Goal: Check status: Check status

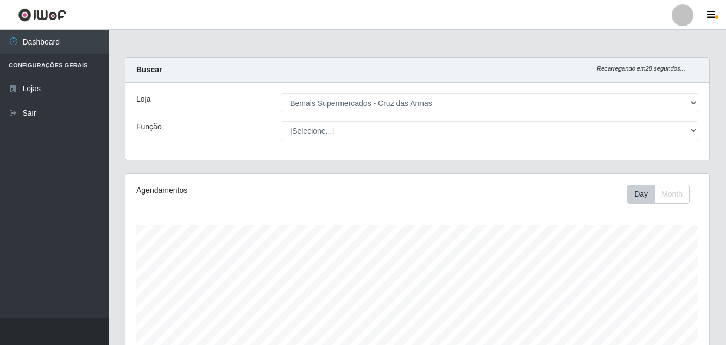
select select "412"
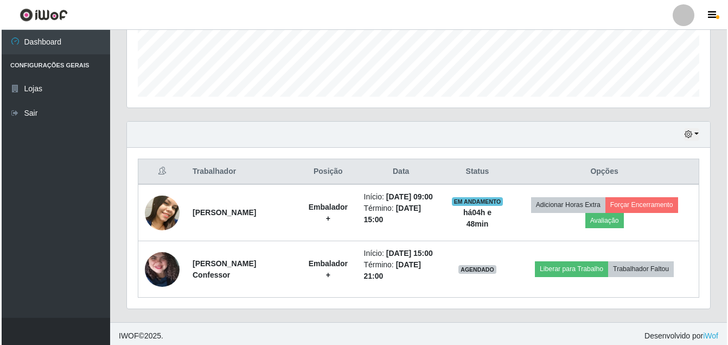
scroll to position [296, 0]
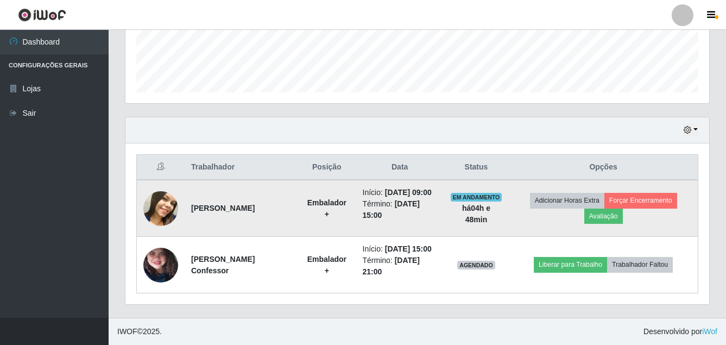
click at [169, 205] on img at bounding box center [160, 208] width 35 height 43
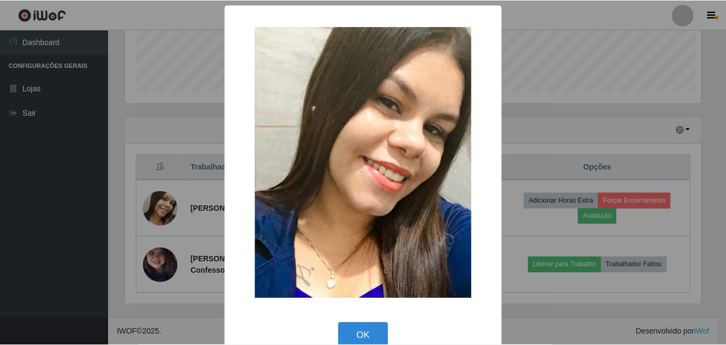
scroll to position [225, 578]
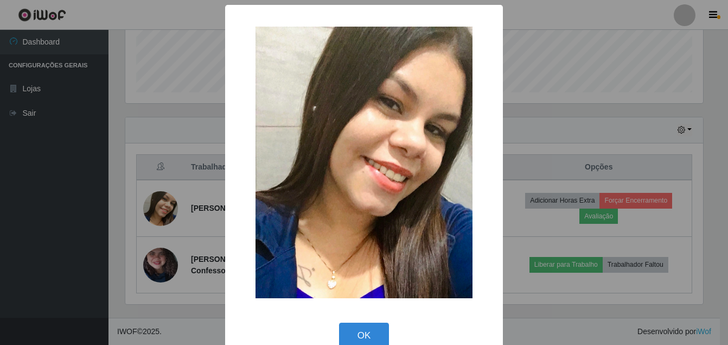
click at [157, 258] on div "× OK Cancel" at bounding box center [364, 172] width 728 height 345
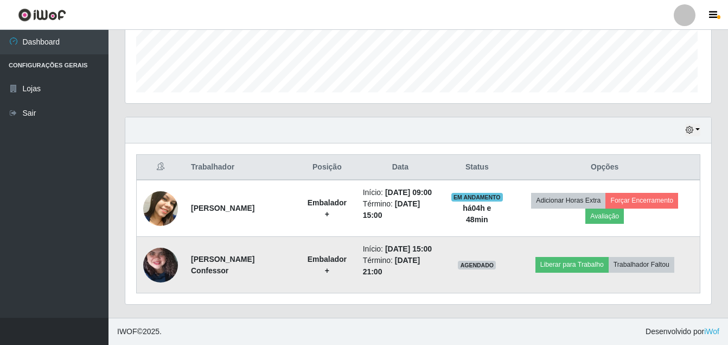
scroll to position [225, 583]
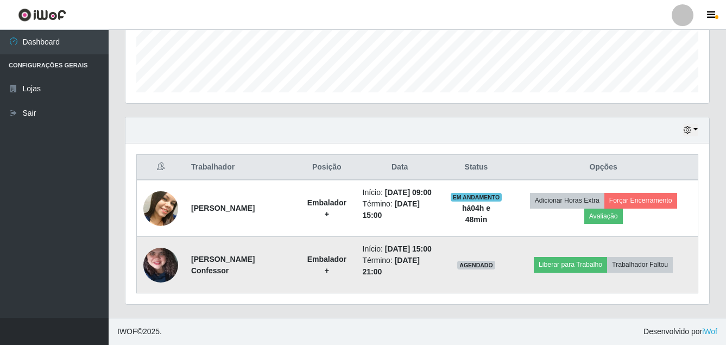
click at [150, 262] on img at bounding box center [160, 264] width 35 height 77
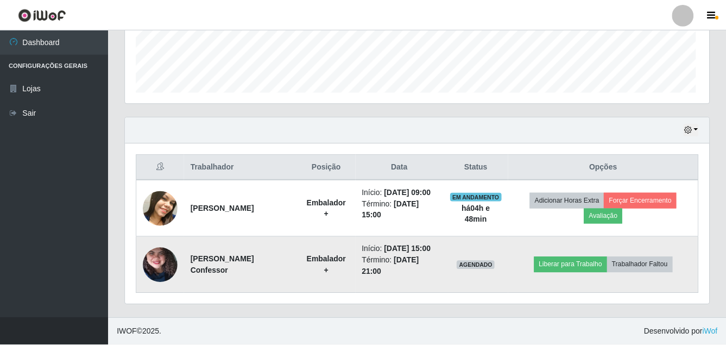
scroll to position [225, 578]
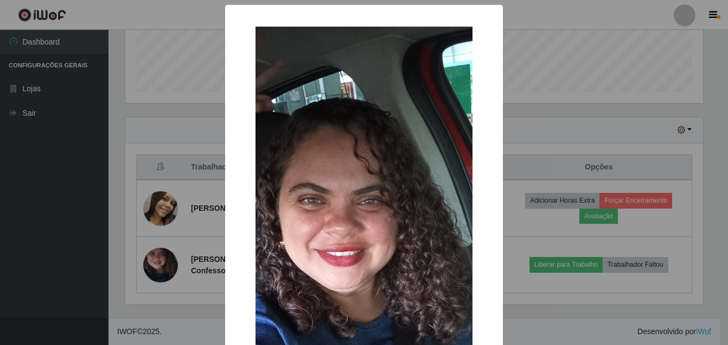
click at [68, 137] on div "× OK Cancel" at bounding box center [364, 172] width 728 height 345
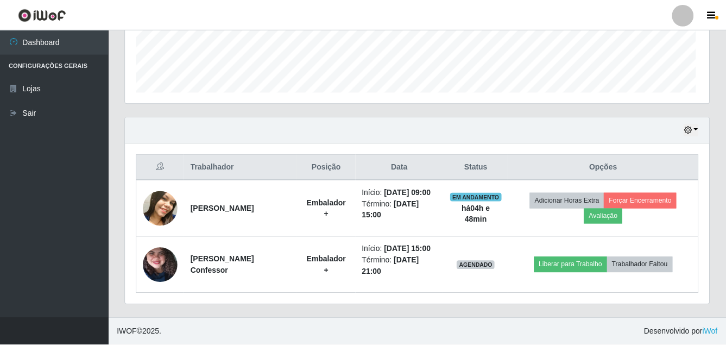
scroll to position [225, 583]
drag, startPoint x: 723, startPoint y: 269, endPoint x: 732, endPoint y: 188, distance: 81.3
click at [725, 188] on html "Perfil Alterar Senha Sair Dashboard Configurações Gerais Lojas Sair Carregando.…" at bounding box center [363, 24] width 726 height 640
drag, startPoint x: 724, startPoint y: 186, endPoint x: 729, endPoint y: 112, distance: 74.5
click at [725, 112] on html "Perfil Alterar Senha Sair Dashboard Configurações Gerais Lojas Sair Carregando.…" at bounding box center [363, 24] width 726 height 640
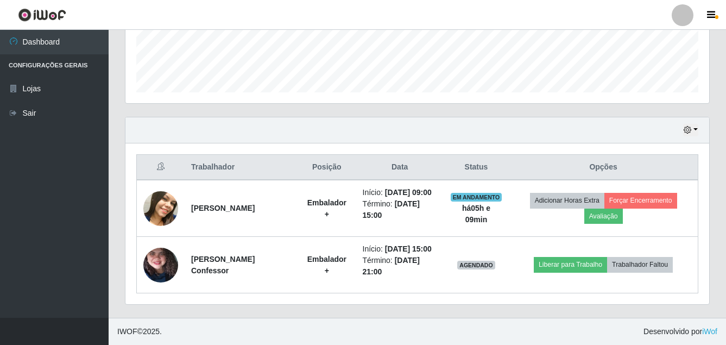
click at [705, 263] on div "Trabalhador Posição Data Status Opções [PERSON_NAME] + Início: [DATE] 09:00 Tér…" at bounding box center [416, 223] width 583 height 161
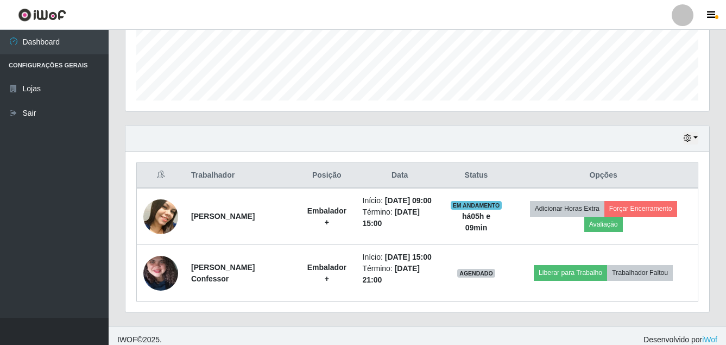
scroll to position [296, 0]
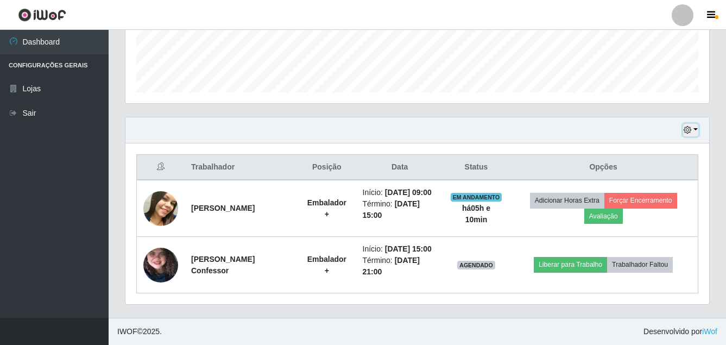
click at [691, 128] on button "button" at bounding box center [690, 130] width 15 height 12
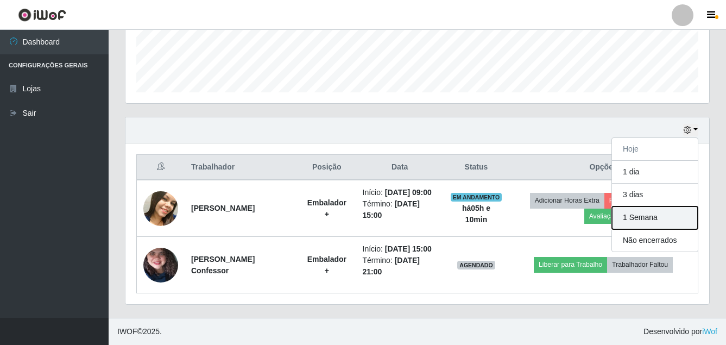
click at [641, 219] on button "1 Semana" at bounding box center [655, 217] width 86 height 23
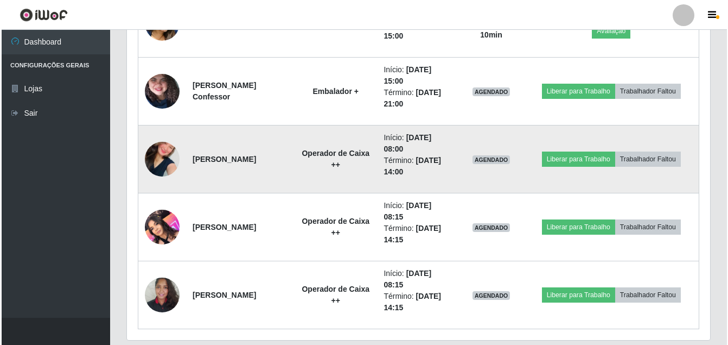
scroll to position [513, 0]
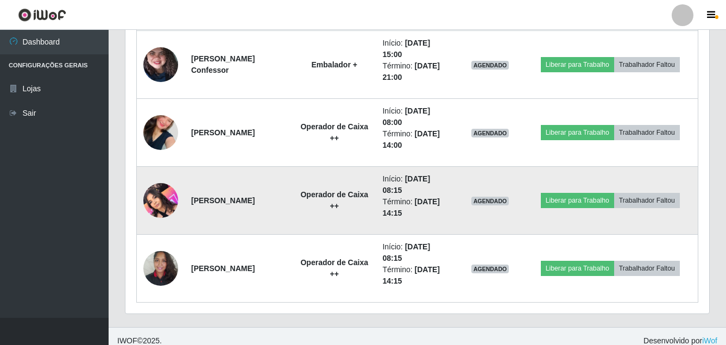
click at [145, 195] on img at bounding box center [160, 200] width 35 height 46
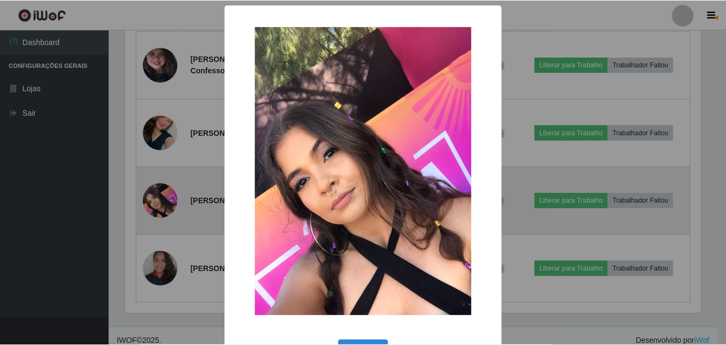
scroll to position [225, 578]
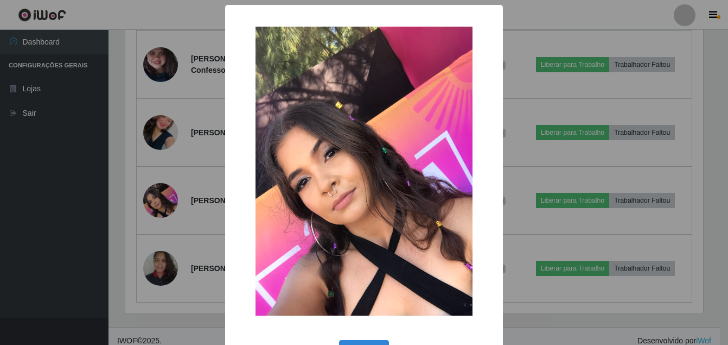
click at [101, 154] on div "× OK Cancel" at bounding box center [364, 172] width 728 height 345
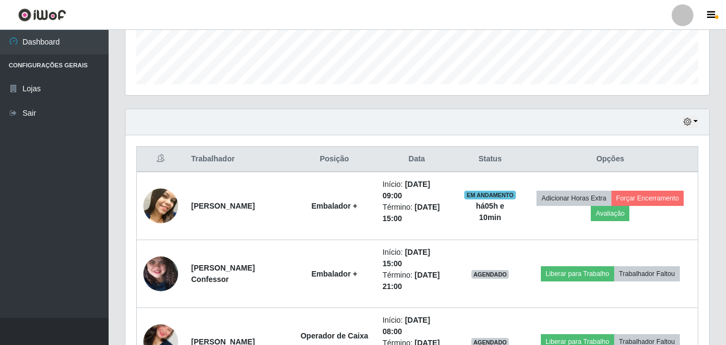
scroll to position [241, 0]
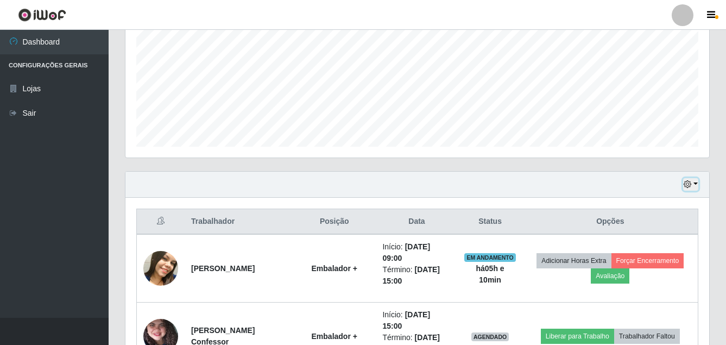
click at [687, 182] on icon "button" at bounding box center [687, 184] width 8 height 8
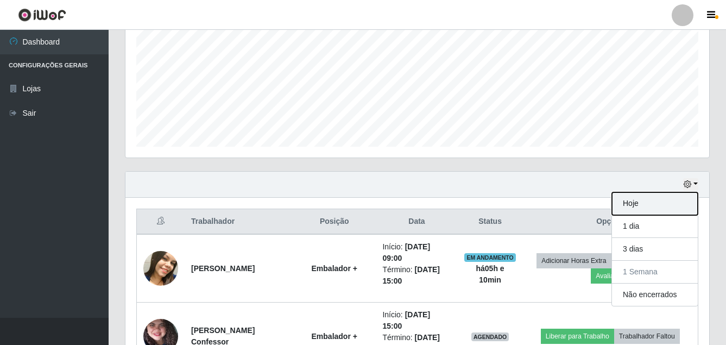
click at [656, 200] on button "Hoje" at bounding box center [655, 203] width 86 height 23
